Goal: Information Seeking & Learning: Learn about a topic

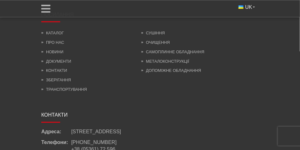
scroll to position [2033, 0]
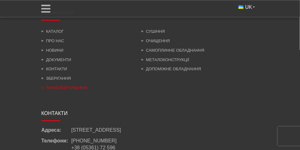
click at [58, 90] on link "Транспортування" at bounding box center [64, 88] width 46 height 5
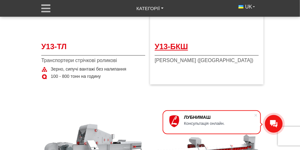
scroll to position [378, 0]
click at [174, 47] on span "У13-БКШ" at bounding box center [207, 48] width 104 height 14
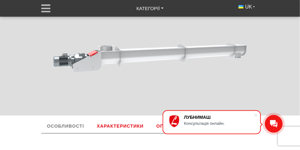
scroll to position [268, 0]
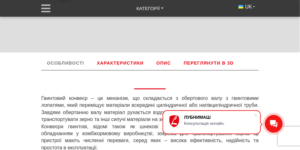
click at [124, 63] on link "Характеристики" at bounding box center [120, 63] width 58 height 14
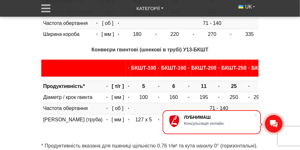
scroll to position [413, 0]
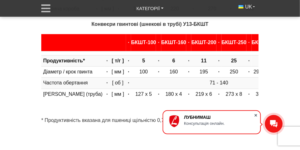
click at [256, 115] on span at bounding box center [256, 115] width 6 height 6
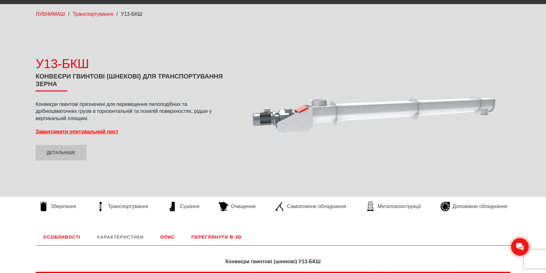
scroll to position [0, 0]
